Goal: Find contact information: Obtain details needed to contact an individual or organization

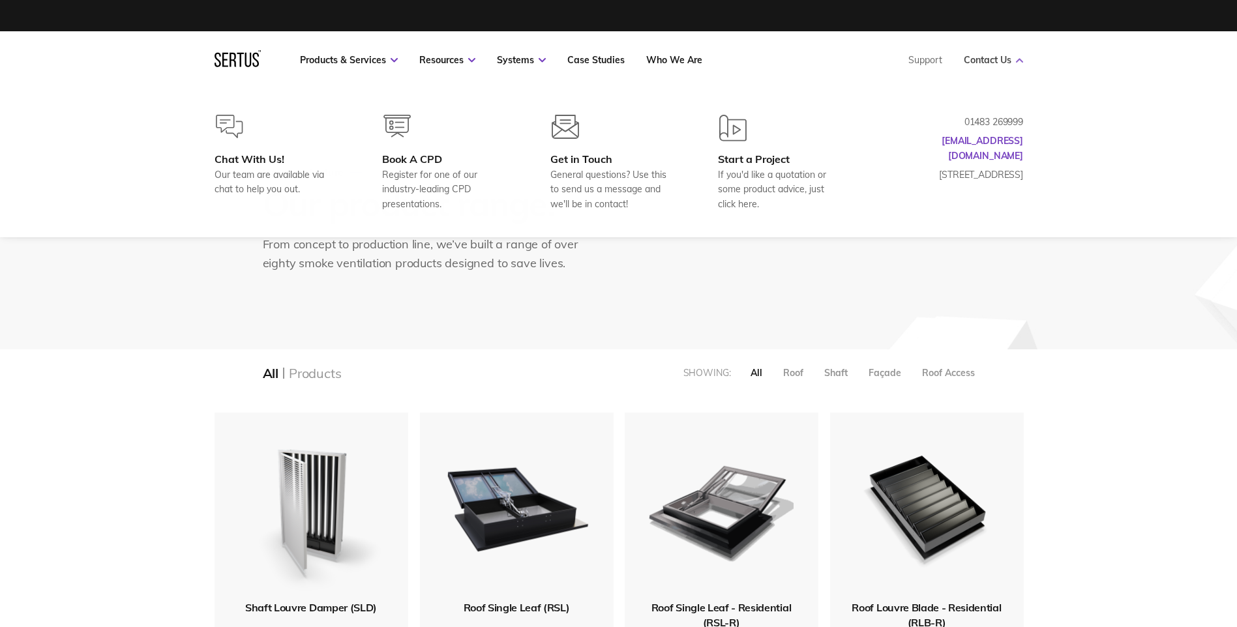
click at [981, 61] on link "Contact Us" at bounding box center [993, 60] width 59 height 12
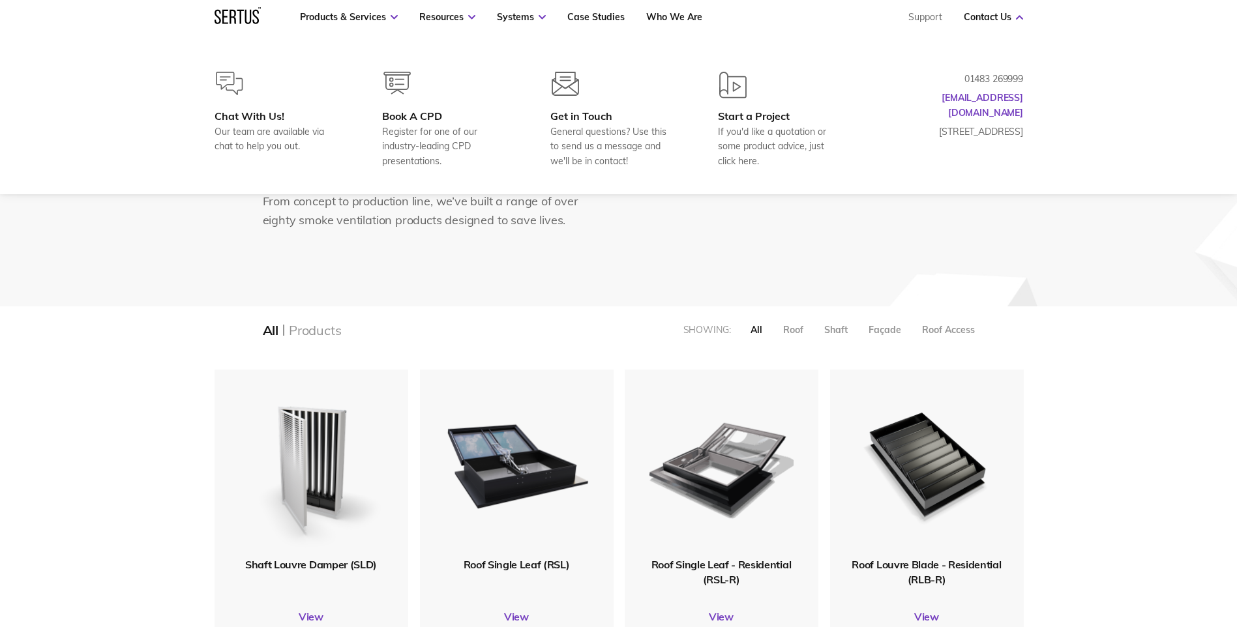
scroll to position [65, 0]
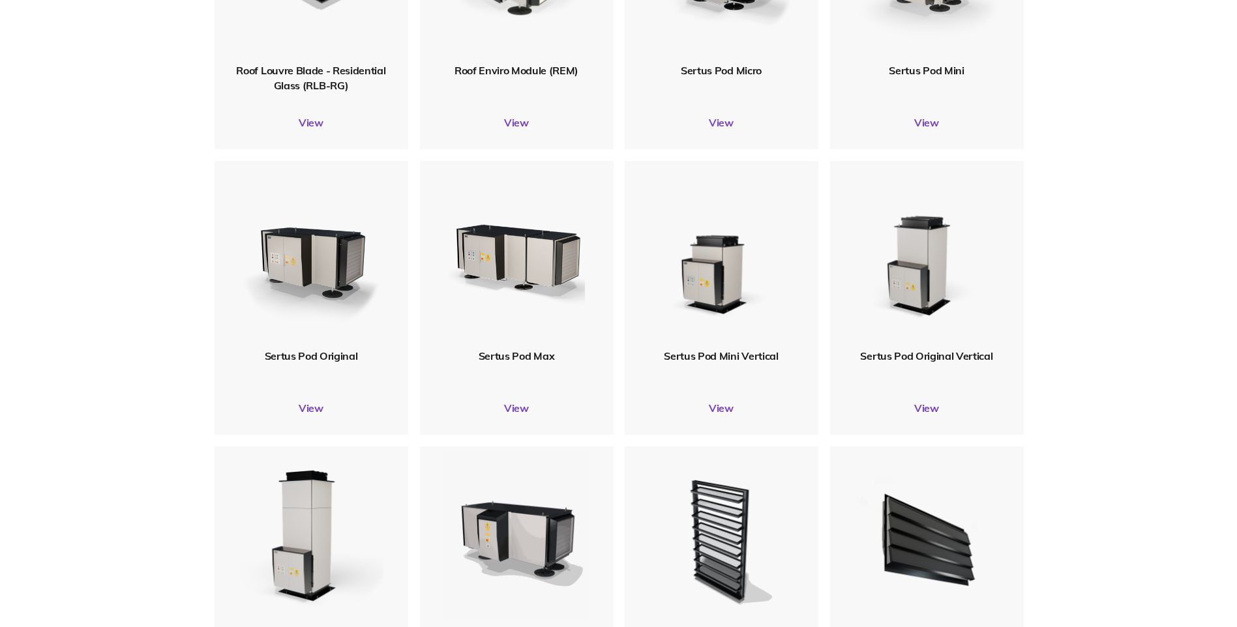
scroll to position [0, 0]
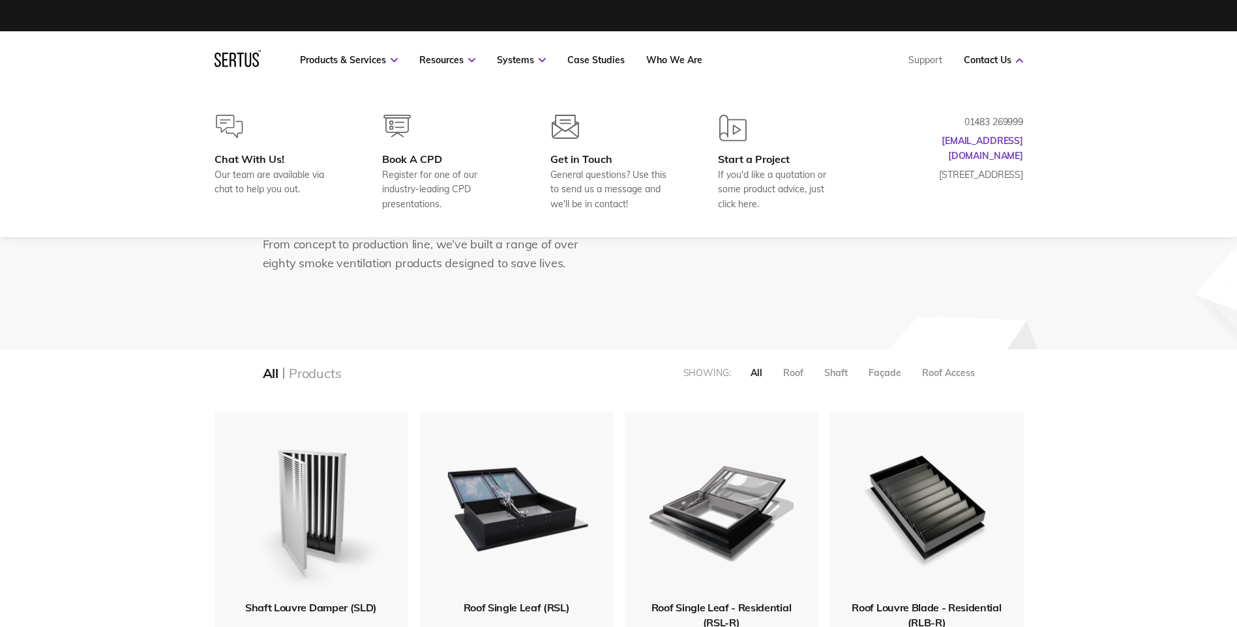
drag, startPoint x: 1022, startPoint y: 125, endPoint x: 963, endPoint y: 126, distance: 58.7
click at [963, 126] on p "01483 269999" at bounding box center [958, 122] width 130 height 14
click at [965, 119] on p "01483 269999" at bounding box center [958, 122] width 130 height 14
drag, startPoint x: 965, startPoint y: 119, endPoint x: 976, endPoint y: 121, distance: 10.6
click at [966, 120] on p "01483 269999" at bounding box center [958, 122] width 130 height 14
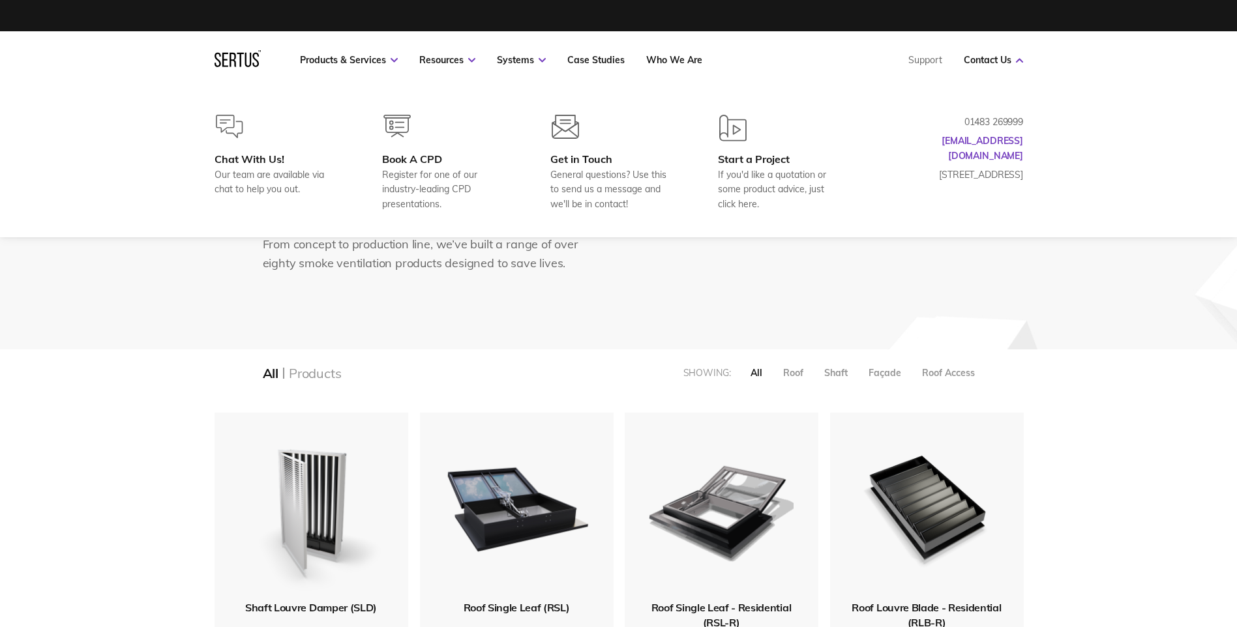
click at [989, 123] on p "01483 269999" at bounding box center [958, 122] width 130 height 14
click at [999, 123] on p "01483 269999" at bounding box center [958, 122] width 130 height 14
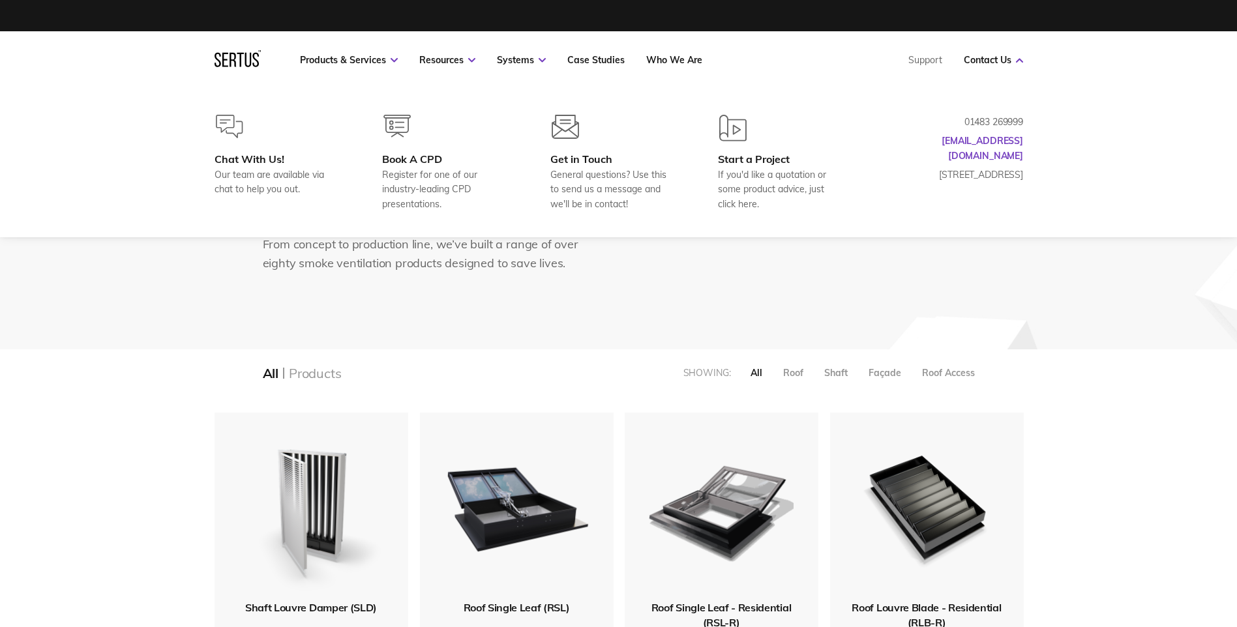
click at [999, 123] on p "01483 269999" at bounding box center [958, 122] width 130 height 14
click at [993, 117] on p "01483 269999" at bounding box center [958, 122] width 130 height 14
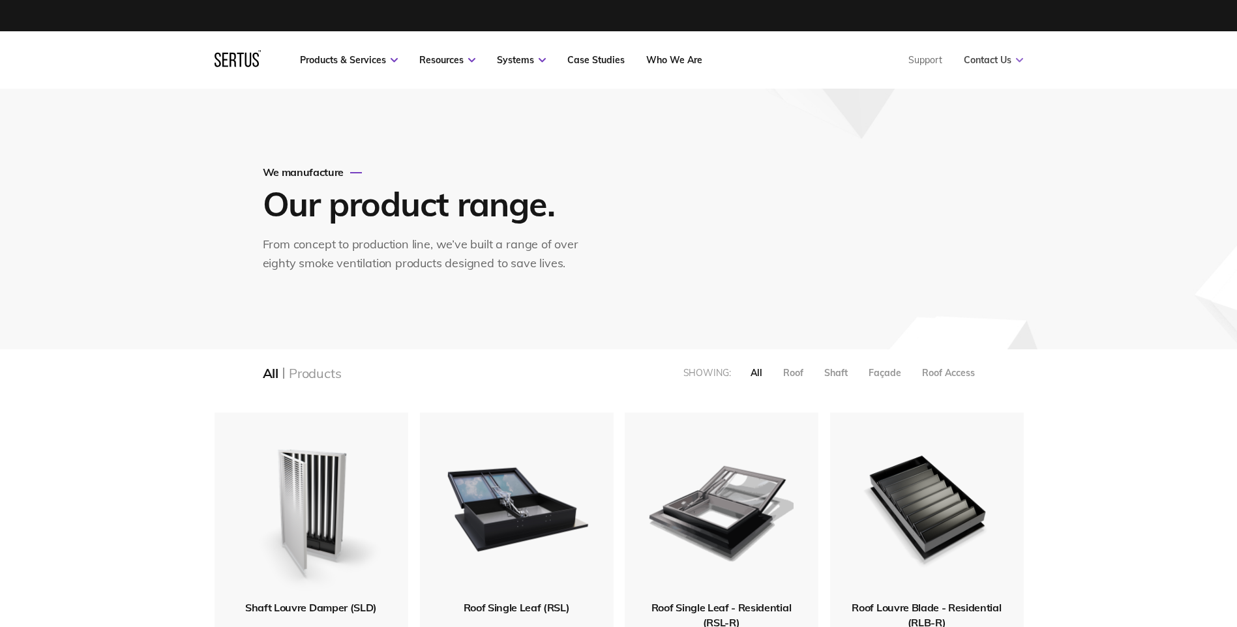
click at [1001, 63] on link "Contact Us" at bounding box center [993, 60] width 59 height 12
click at [985, 63] on link "Contact Us" at bounding box center [993, 60] width 59 height 12
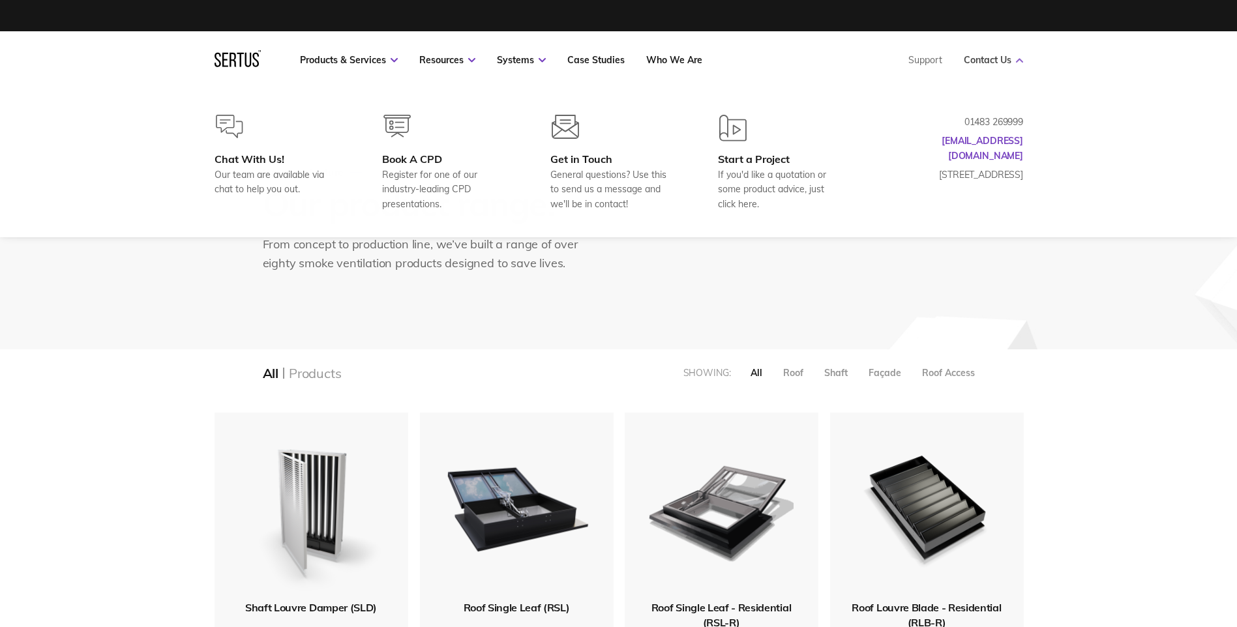
click at [985, 59] on link "Contact Us" at bounding box center [993, 60] width 59 height 12
click at [981, 117] on p "01483 269999" at bounding box center [958, 122] width 130 height 14
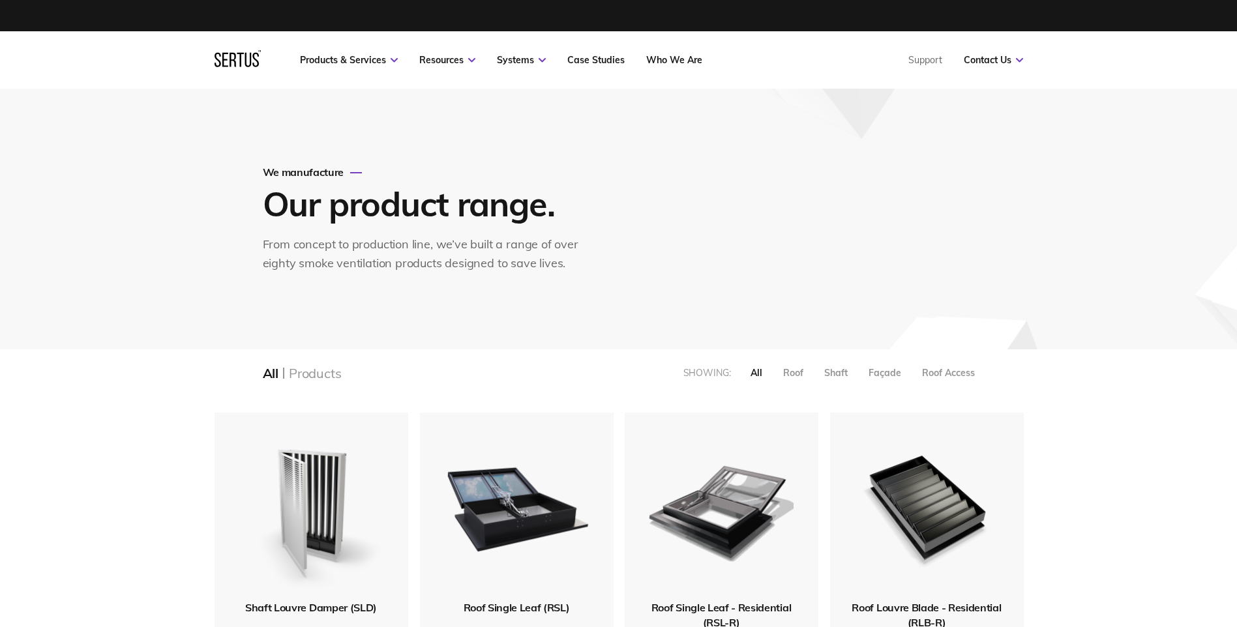
click at [359, 68] on nav "Products & Services Resources Systems Case Studies Who We Are Support Contact U…" at bounding box center [619, 59] width 809 height 57
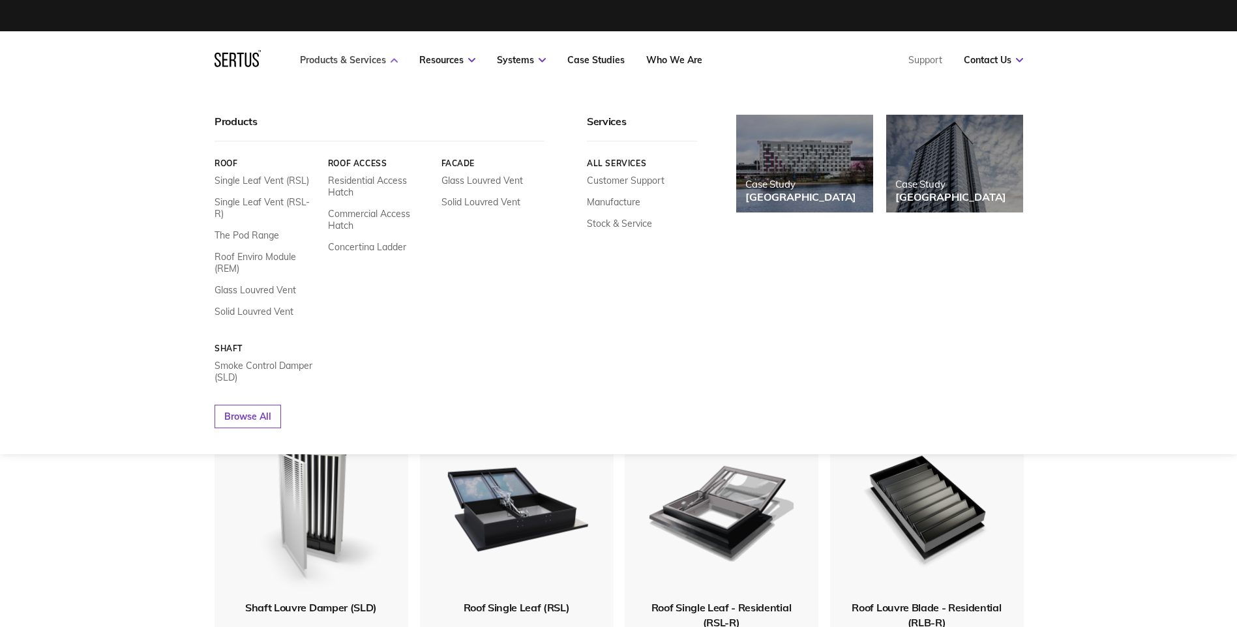
click at [361, 64] on link "Products & Services" at bounding box center [349, 60] width 98 height 12
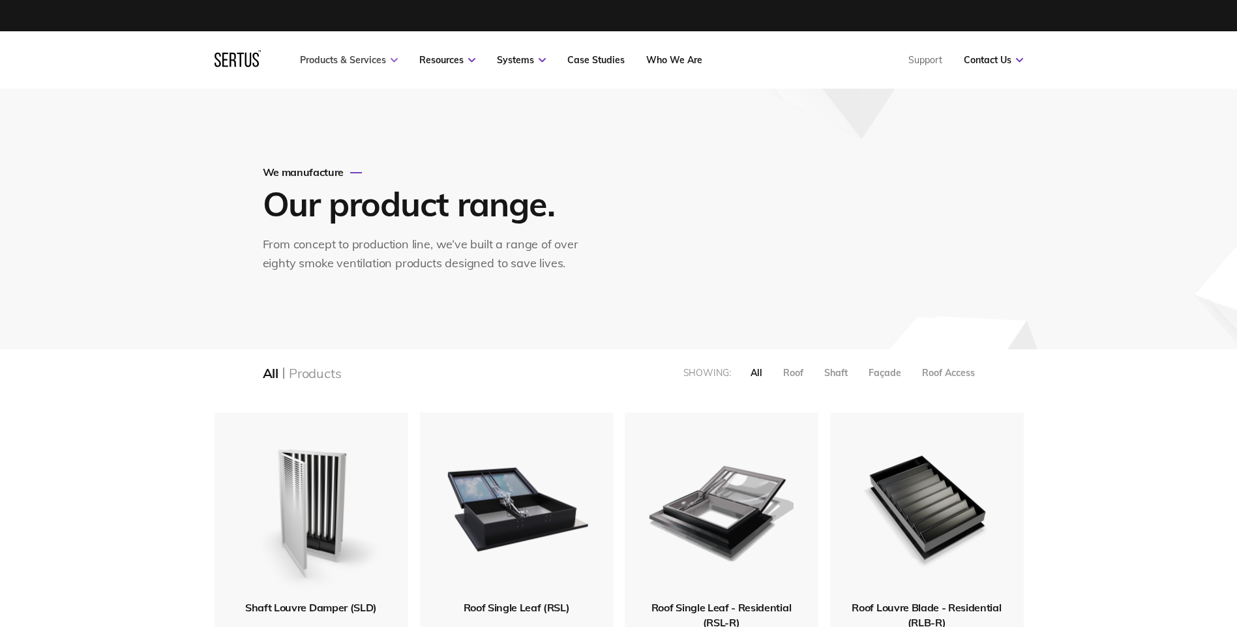
click at [362, 60] on link "Products & Services" at bounding box center [349, 60] width 98 height 12
